Goal: Information Seeking & Learning: Find specific fact

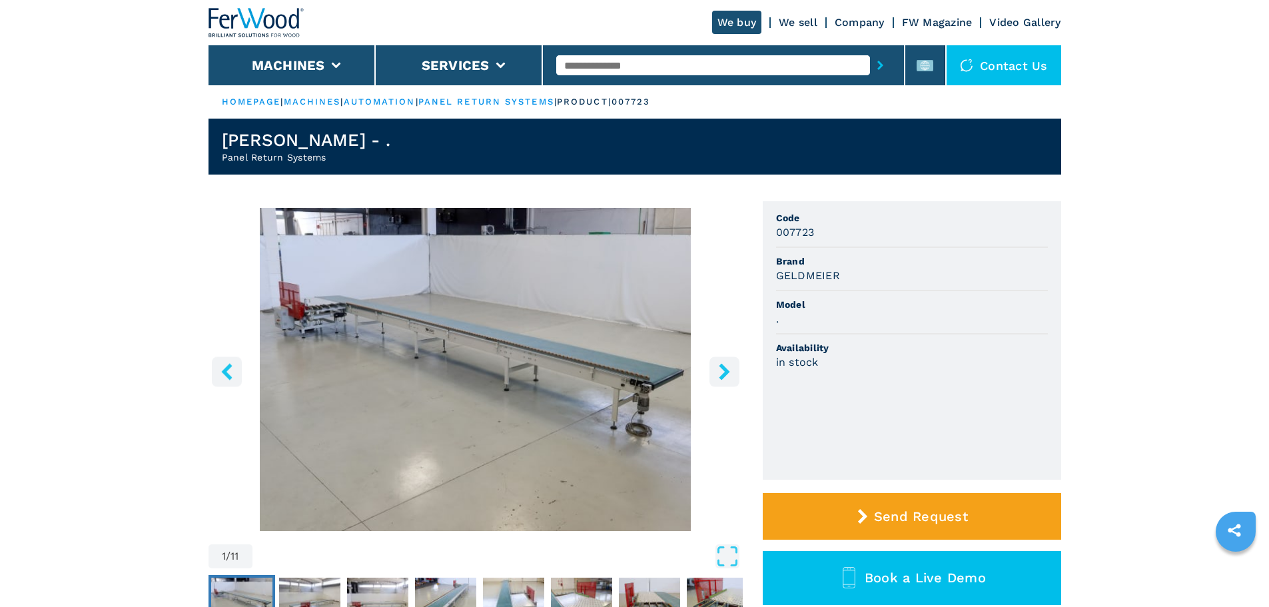
click at [599, 64] on input "text" at bounding box center [713, 65] width 314 height 20
type input "******"
click at [870, 50] on button "submit-button" at bounding box center [880, 65] width 21 height 31
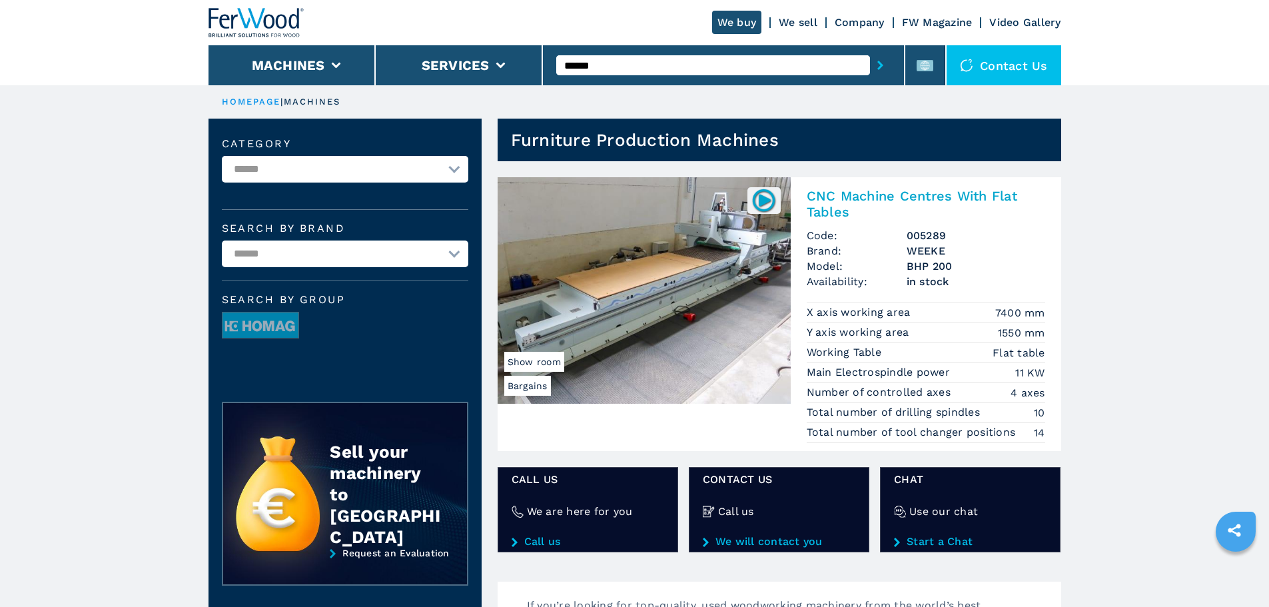
click at [843, 200] on h2 "CNC Machine Centres With Flat Tables" at bounding box center [926, 204] width 239 height 32
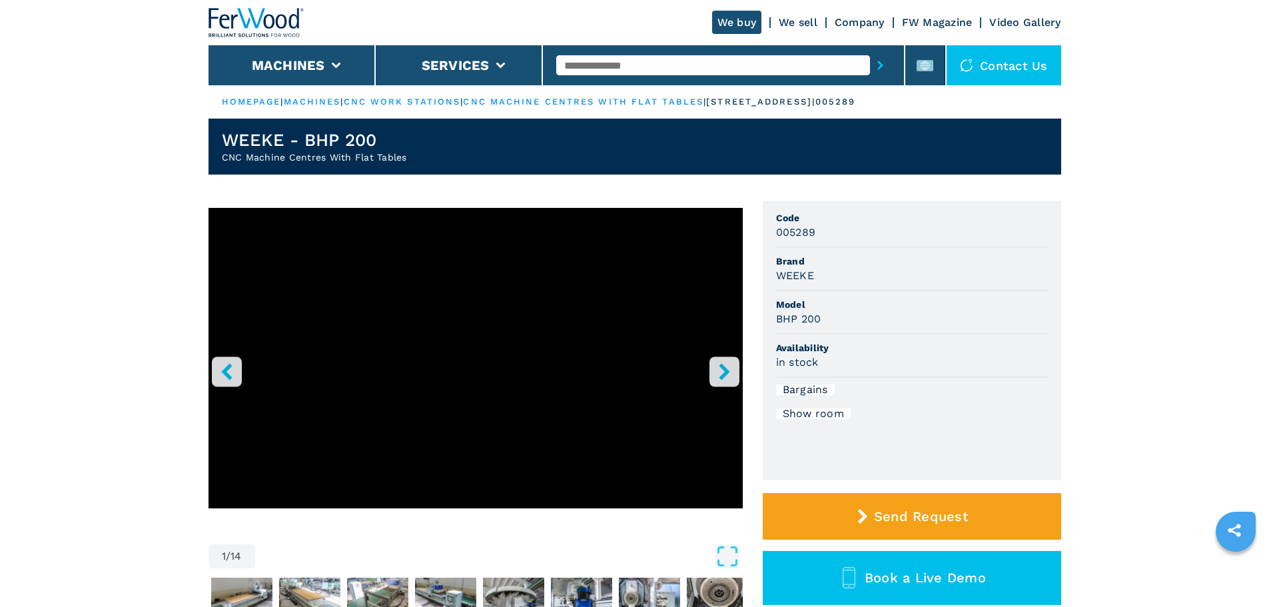
click at [799, 275] on h3 "WEEKE" at bounding box center [795, 275] width 38 height 15
copy h3 "WEEKE"
